Goal: Use online tool/utility

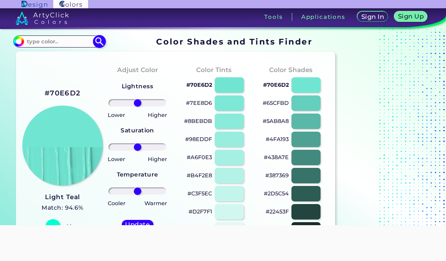
click at [70, 46] on input at bounding box center [59, 41] width 70 height 10
click at [102, 40] on img at bounding box center [99, 41] width 13 height 13
click at [101, 46] on img at bounding box center [99, 41] width 13 height 13
type input "#000000"
click at [37, 45] on input at bounding box center [59, 41] width 70 height 10
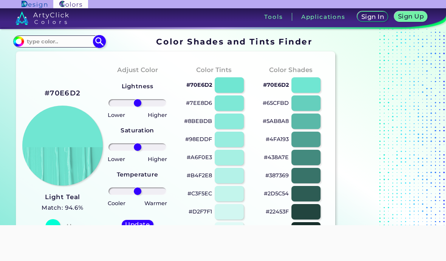
click at [42, 39] on input at bounding box center [59, 41] width 70 height 10
type input "RGB (32,15,27)"
type input "#000000"
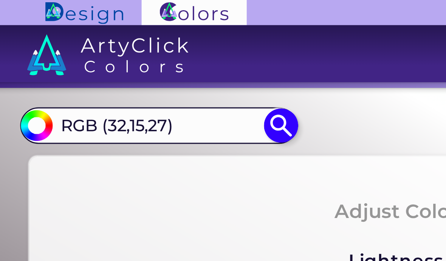
click at [34, 10] on link at bounding box center [81, 17] width 162 height 19
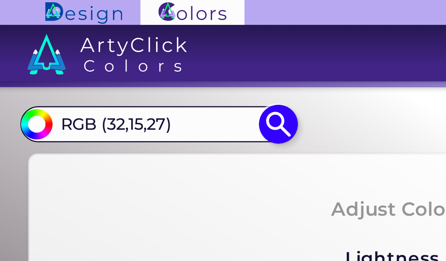
click at [67, 41] on input "RGB (32,15,27)" at bounding box center [59, 41] width 70 height 10
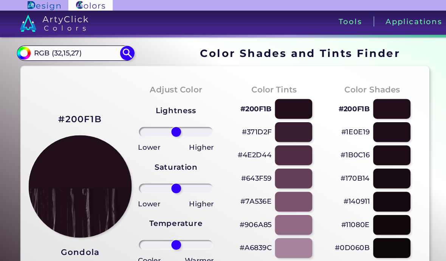
click at [272, 21] on div "Tools" at bounding box center [273, 17] width 37 height 8
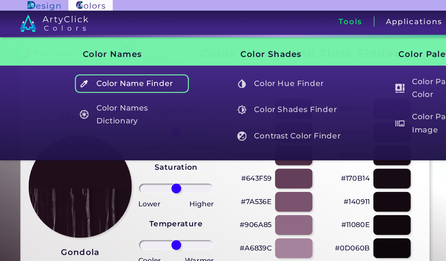
click at [129, 63] on h5 "Color Name Finder" at bounding box center [103, 65] width 89 height 14
